Goal: Download file/media

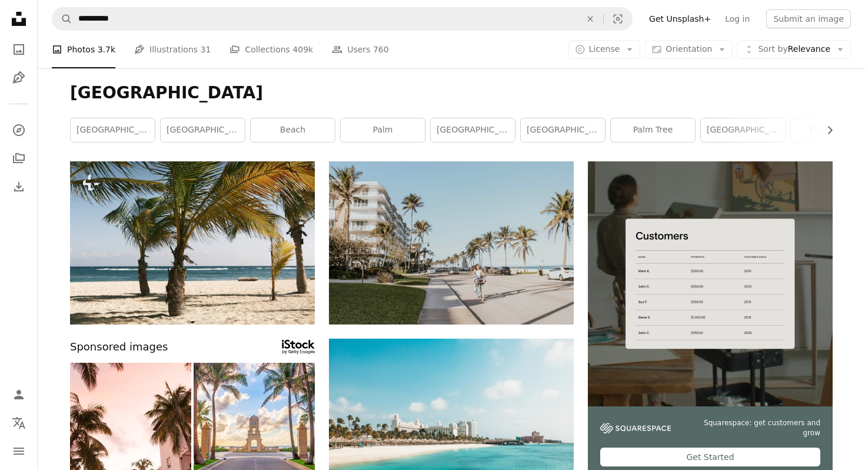
scroll to position [14685, 0]
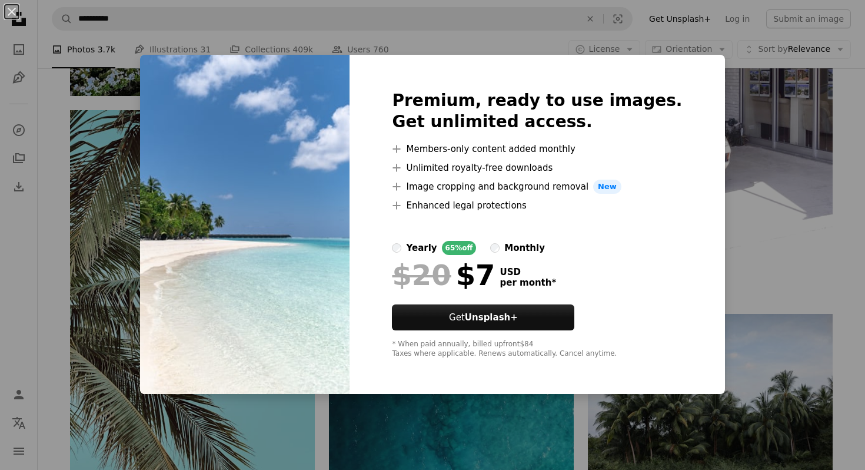
click at [494, 41] on div "An X shape Premium, ready to use images. Get unlimited access. A plus sign Memb…" at bounding box center [432, 235] width 865 height 470
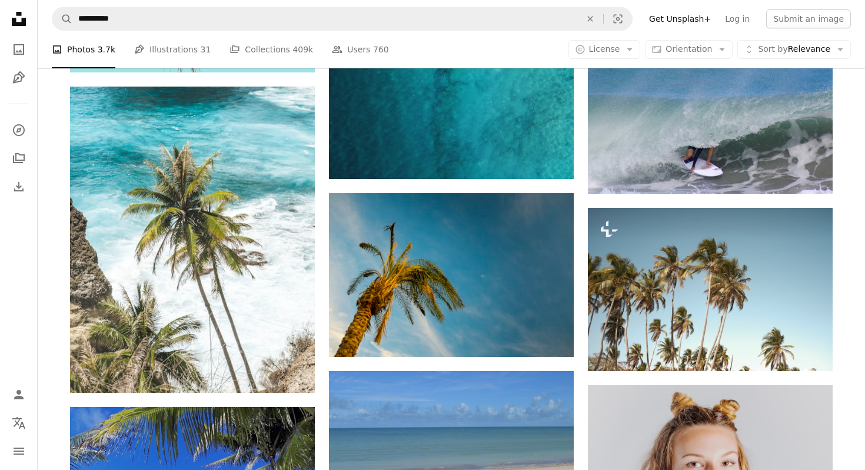
scroll to position [15162, 0]
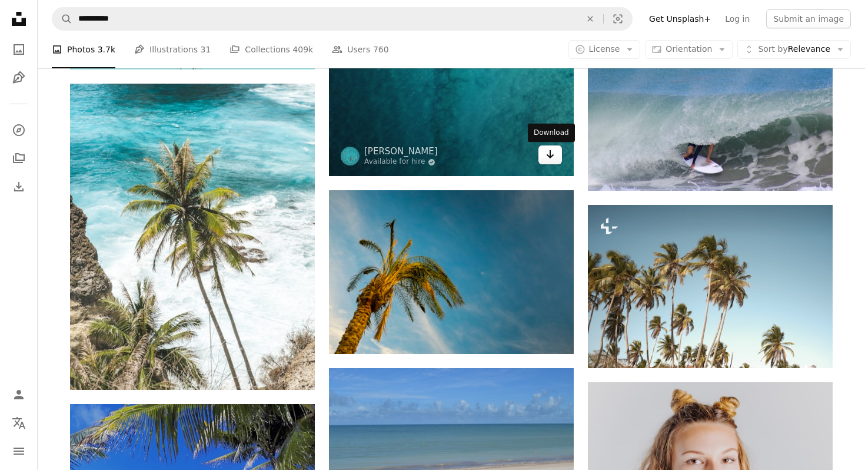
click at [555, 160] on link "Arrow pointing down" at bounding box center [551, 154] width 24 height 19
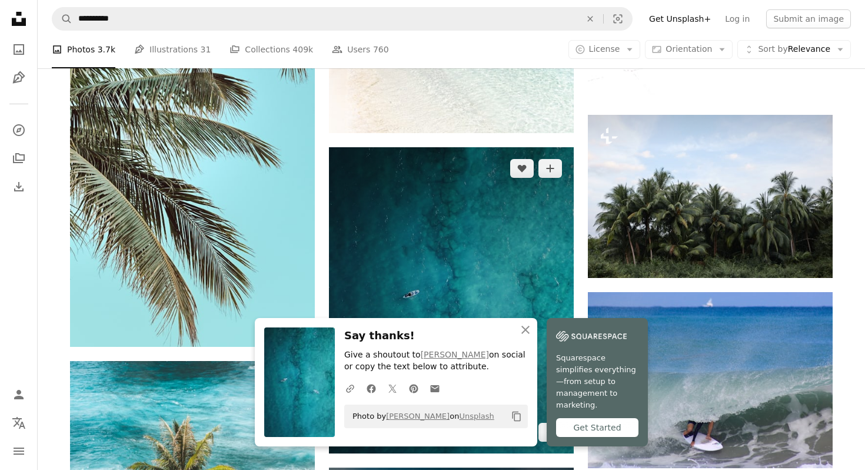
scroll to position [14883, 0]
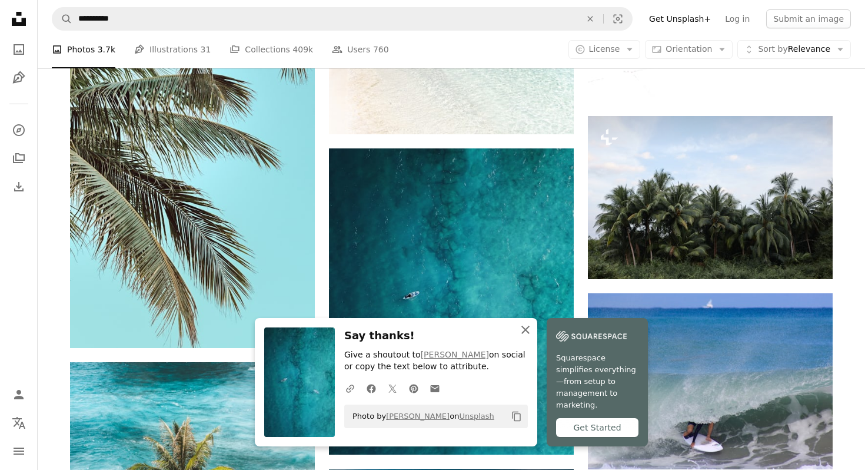
click at [526, 334] on icon "button" at bounding box center [526, 330] width 8 height 8
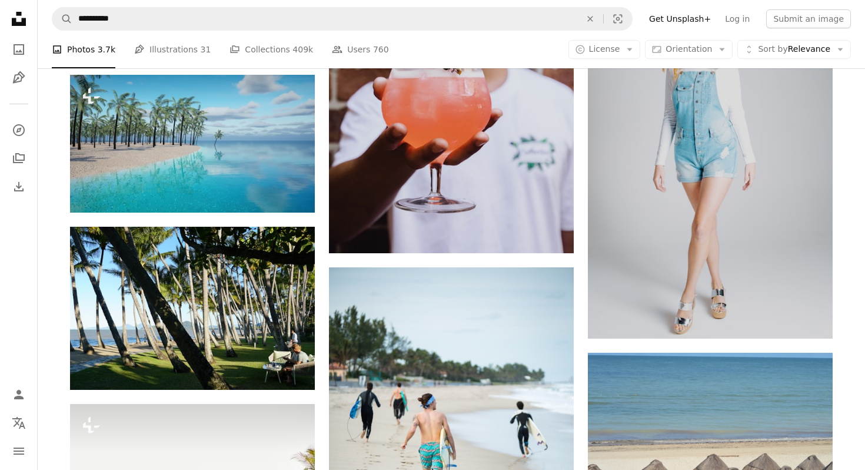
scroll to position [17088, 0]
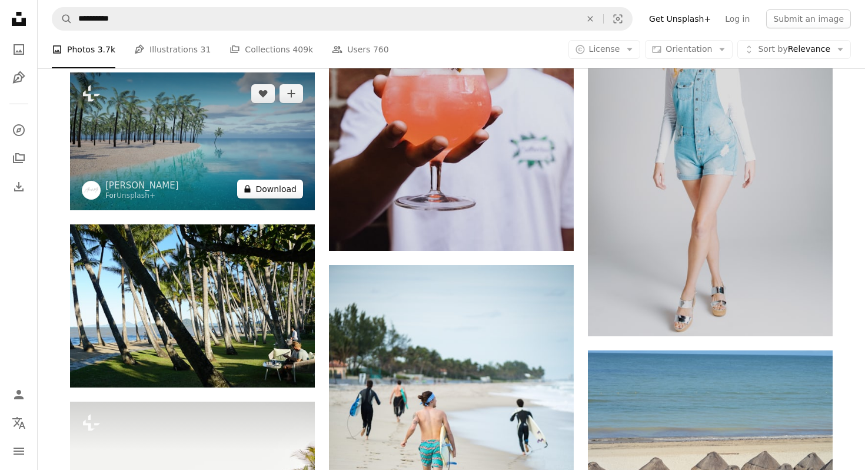
click at [270, 189] on button "A lock Download" at bounding box center [270, 189] width 66 height 19
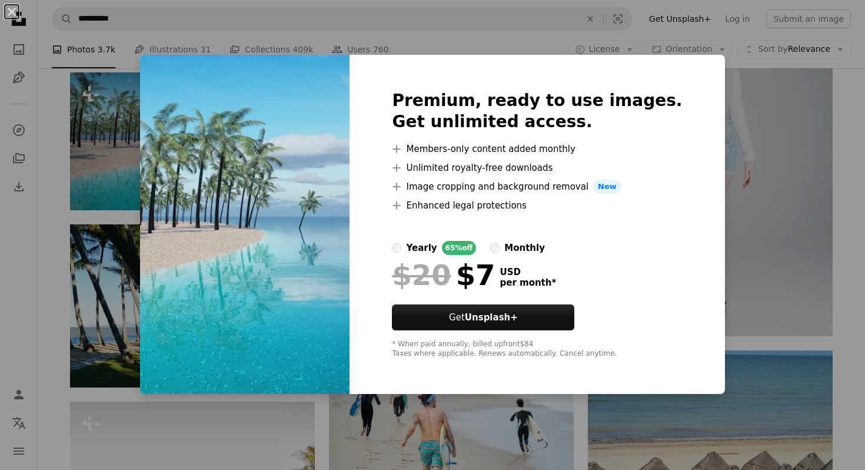
click at [792, 183] on div "An X shape Premium, ready to use images. Get unlimited access. A plus sign Memb…" at bounding box center [432, 235] width 865 height 470
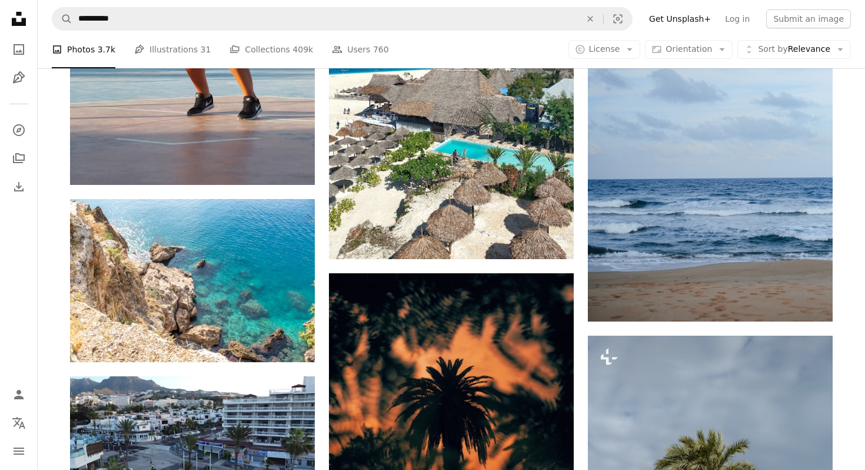
scroll to position [82000, 0]
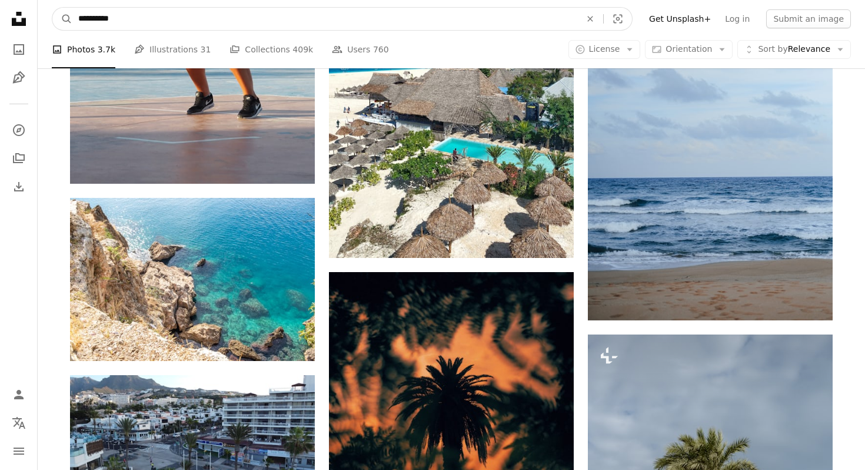
click at [131, 13] on input "**********" at bounding box center [324, 19] width 505 height 22
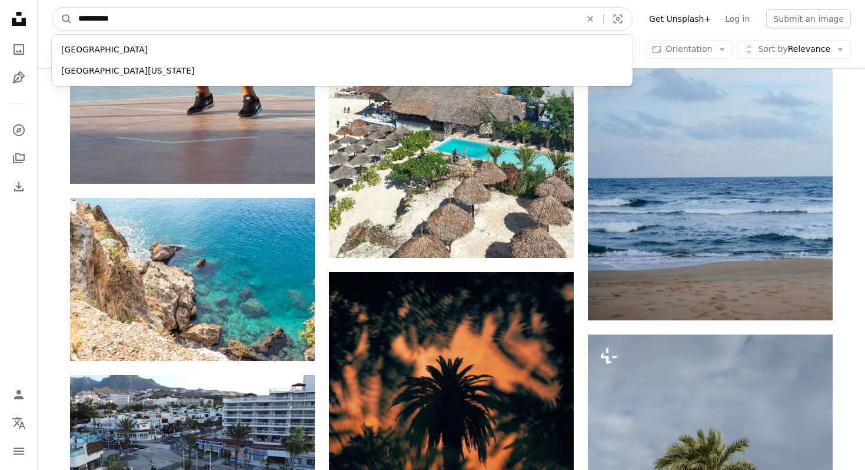
click at [52, 8] on button "A magnifying glass" at bounding box center [62, 19] width 20 height 22
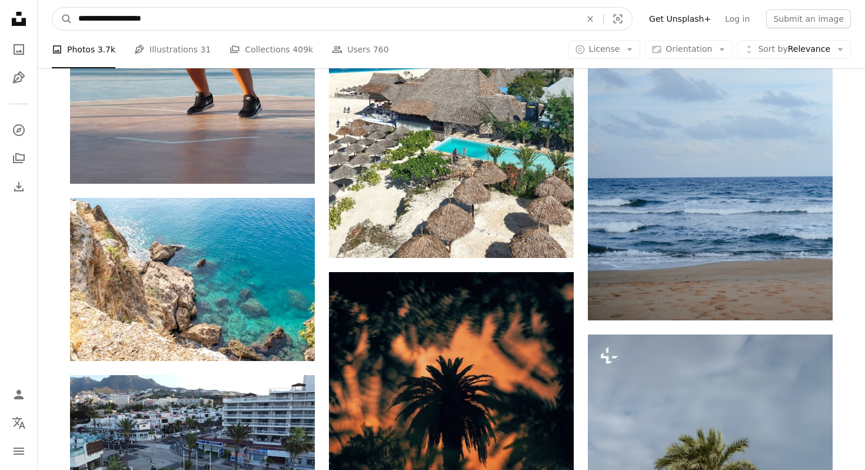
type input "**********"
click button "A magnifying glass" at bounding box center [62, 19] width 20 height 22
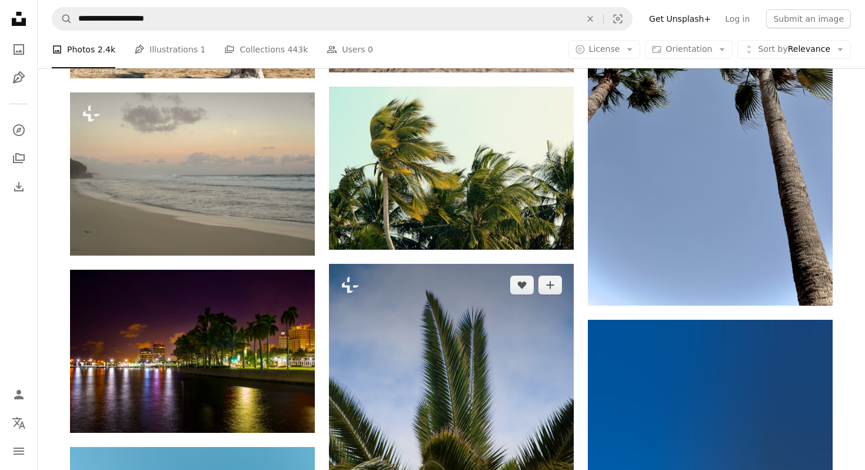
scroll to position [37784, 0]
